Goal: Information Seeking & Learning: Learn about a topic

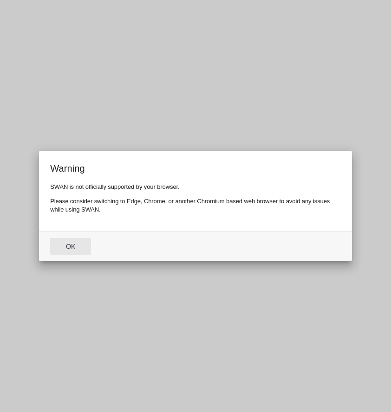
click at [67, 250] on button "Ok" at bounding box center [70, 246] width 41 height 17
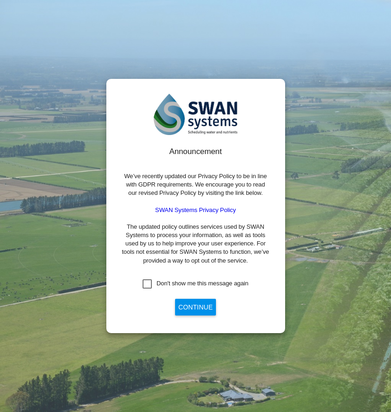
click at [194, 309] on button "Continue" at bounding box center [195, 307] width 41 height 17
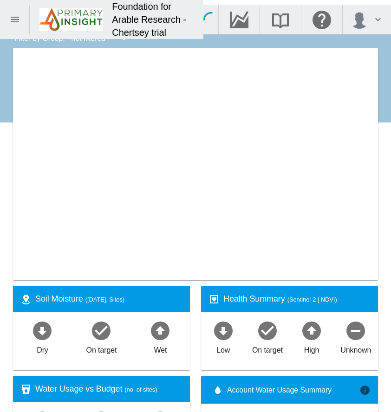
type input "**********"
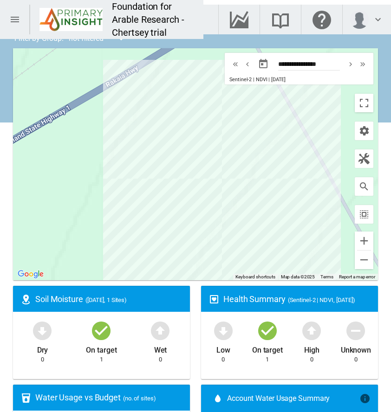
click at [259, 64] on button "button" at bounding box center [263, 64] width 19 height 19
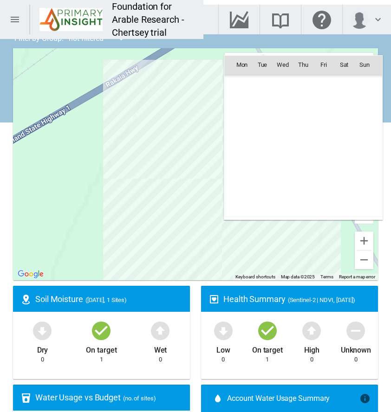
scroll to position [215150, 0]
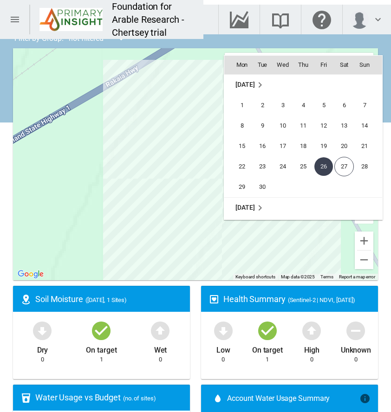
click at [244, 28] on div at bounding box center [195, 206] width 391 height 412
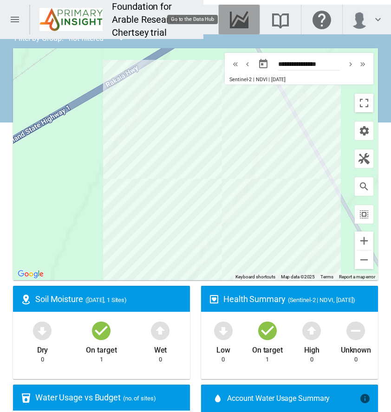
click at [243, 21] on md-icon "Go to the Data Hub" at bounding box center [239, 19] width 22 height 11
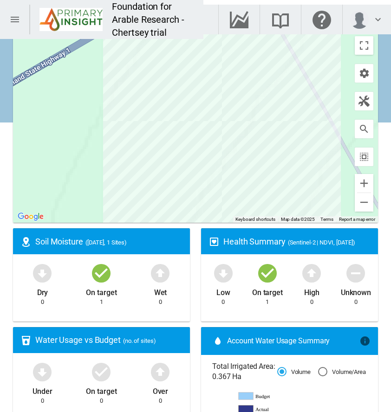
scroll to position [0, 0]
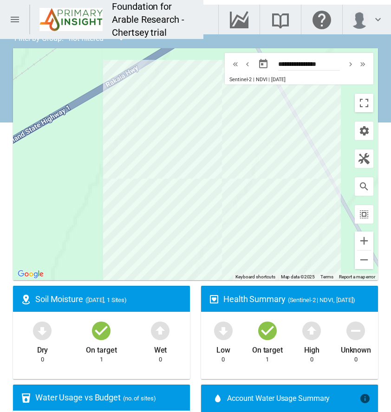
click at [256, 62] on button "button" at bounding box center [263, 64] width 19 height 19
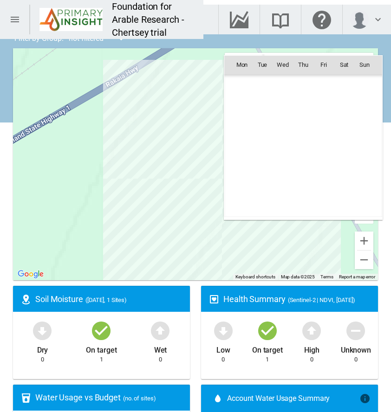
scroll to position [215150, 0]
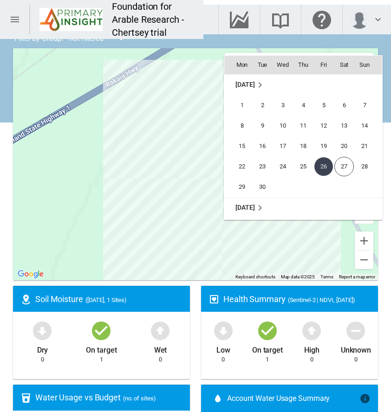
click at [294, 110] on td "4" at bounding box center [303, 105] width 20 height 20
type input "**********"
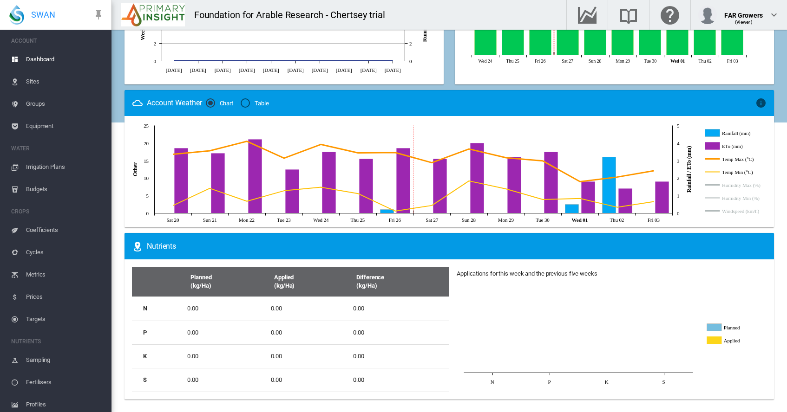
scroll to position [500, 0]
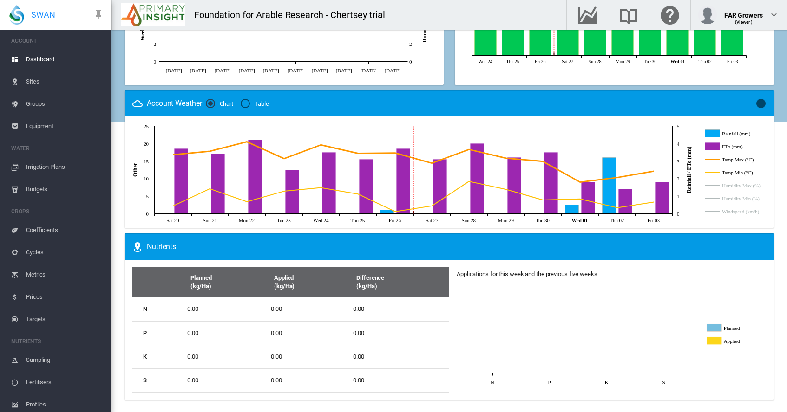
click at [206, 286] on th "Planned (kg/Ha)" at bounding box center [225, 283] width 84 height 30
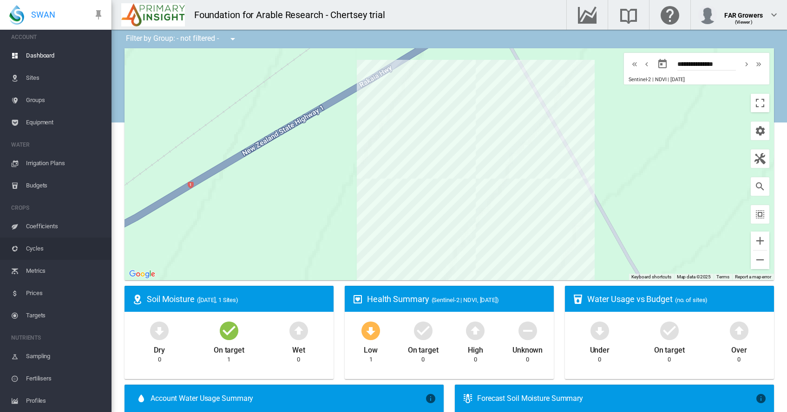
scroll to position [4, 0]
click at [37, 336] on span "NUTRIENTS" at bounding box center [57, 338] width 93 height 15
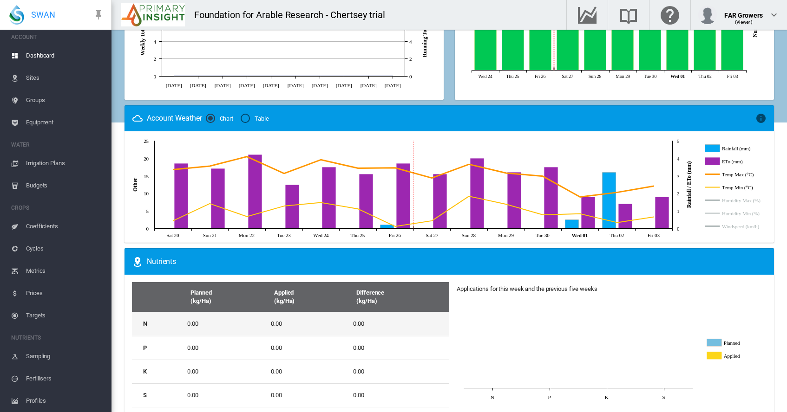
scroll to position [490, 0]
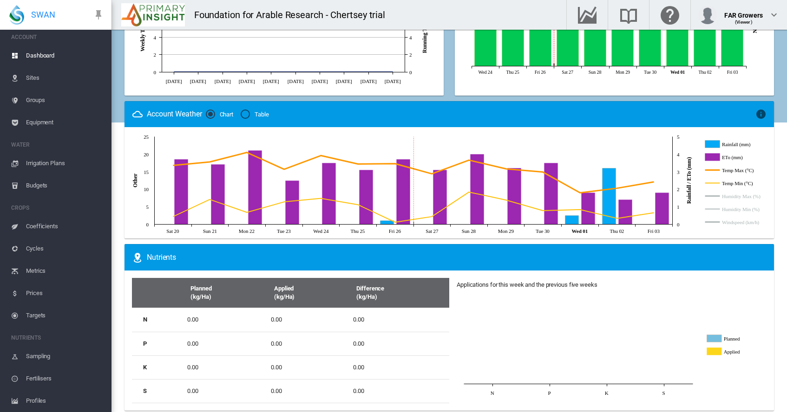
click at [391, 288] on div "Applications for this week and the previous five weeks" at bounding box center [527, 285] width 141 height 8
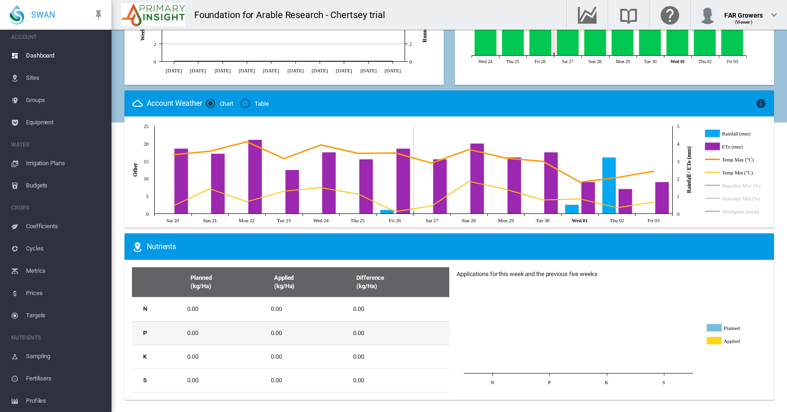
scroll to position [430, 0]
